Goal: Obtain resource: Download file/media

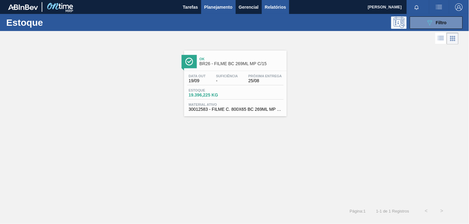
click at [276, 7] on span "Relatórios" at bounding box center [275, 6] width 21 height 7
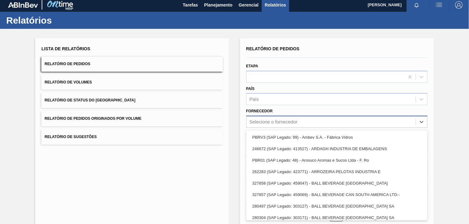
click at [289, 124] on div "Selecione o fornecedor" at bounding box center [330, 122] width 169 height 9
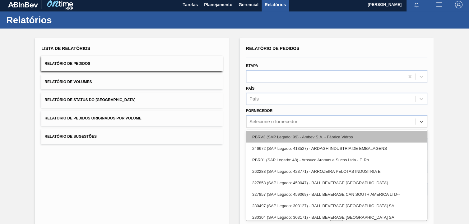
scroll to position [3, 0]
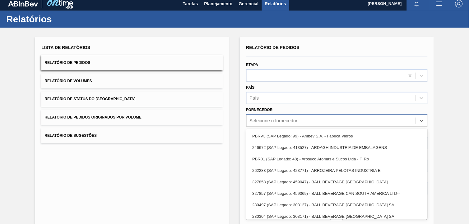
click at [265, 117] on div "Selecione o fornecedor" at bounding box center [330, 121] width 169 height 9
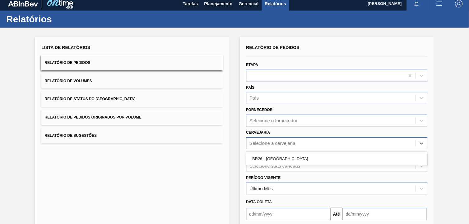
click at [290, 142] on div "Selecione a cervejaria" at bounding box center [272, 143] width 46 height 5
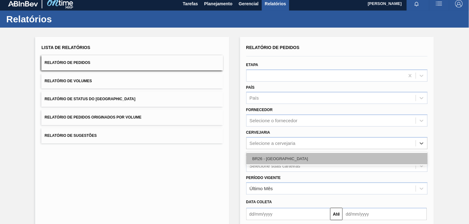
click at [291, 153] on div "BR26 - [GEOGRAPHIC_DATA]" at bounding box center [336, 158] width 181 height 11
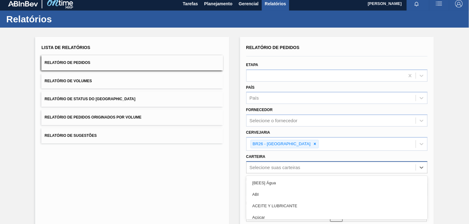
click at [291, 164] on div "option [BEES] Água focused, 1 of 101. 101 results available. Use Up and Down to…" at bounding box center [336, 168] width 181 height 12
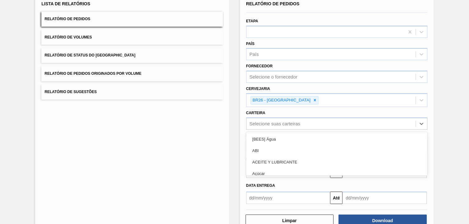
scroll to position [50, 0]
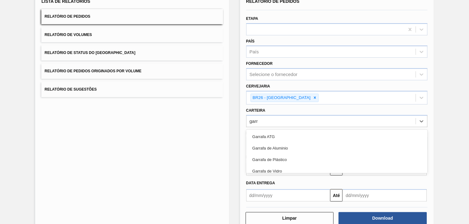
type input "garra"
click at [278, 165] on div "Garrafa de Vidro" at bounding box center [336, 163] width 181 height 11
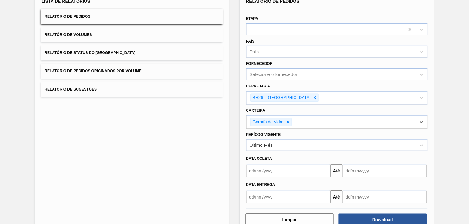
click at [289, 167] on input "text" at bounding box center [288, 171] width 84 height 12
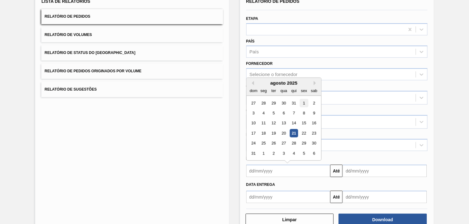
click at [304, 103] on div "1" at bounding box center [304, 103] width 8 height 8
type input "[DATE]"
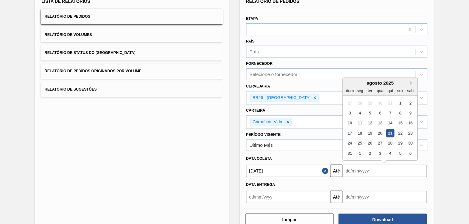
click at [359, 175] on input "text" at bounding box center [384, 171] width 84 height 12
click at [410, 153] on div "6" at bounding box center [410, 153] width 8 height 8
type input "[DATE]"
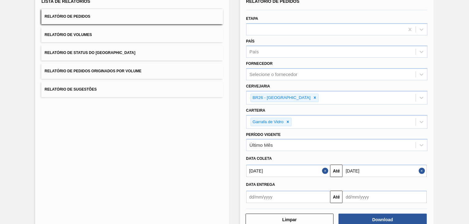
click at [375, 213] on div "Download" at bounding box center [382, 220] width 93 height 14
click at [375, 220] on button "Download" at bounding box center [382, 220] width 88 height 12
